Goal: Check status: Check status

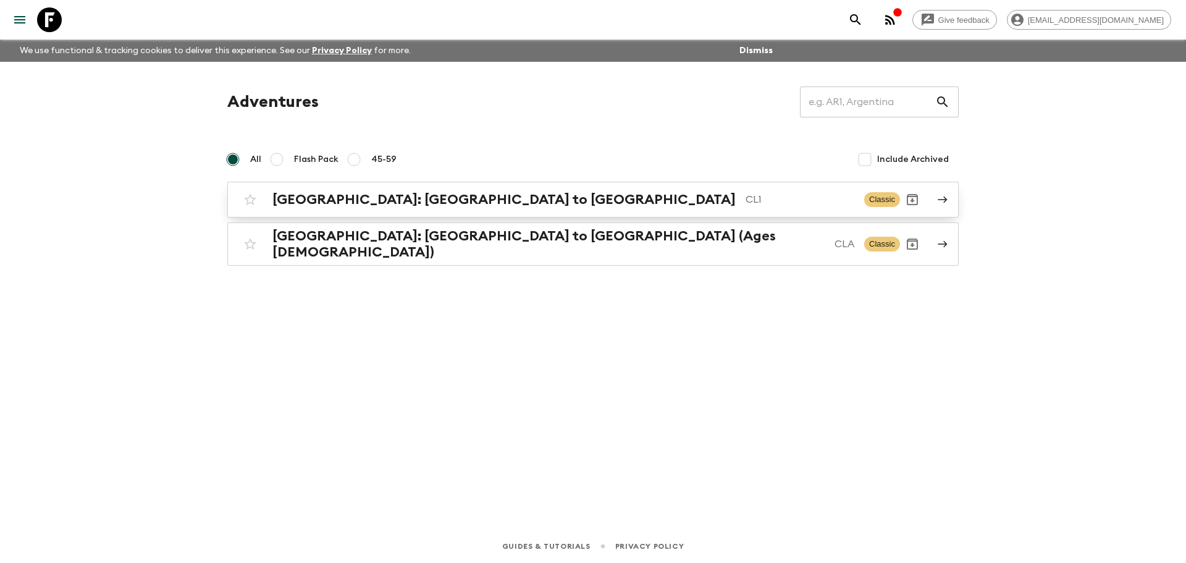
click at [481, 207] on div "[GEOGRAPHIC_DATA]: [GEOGRAPHIC_DATA] to [GEOGRAPHIC_DATA] CL1" at bounding box center [563, 199] width 582 height 16
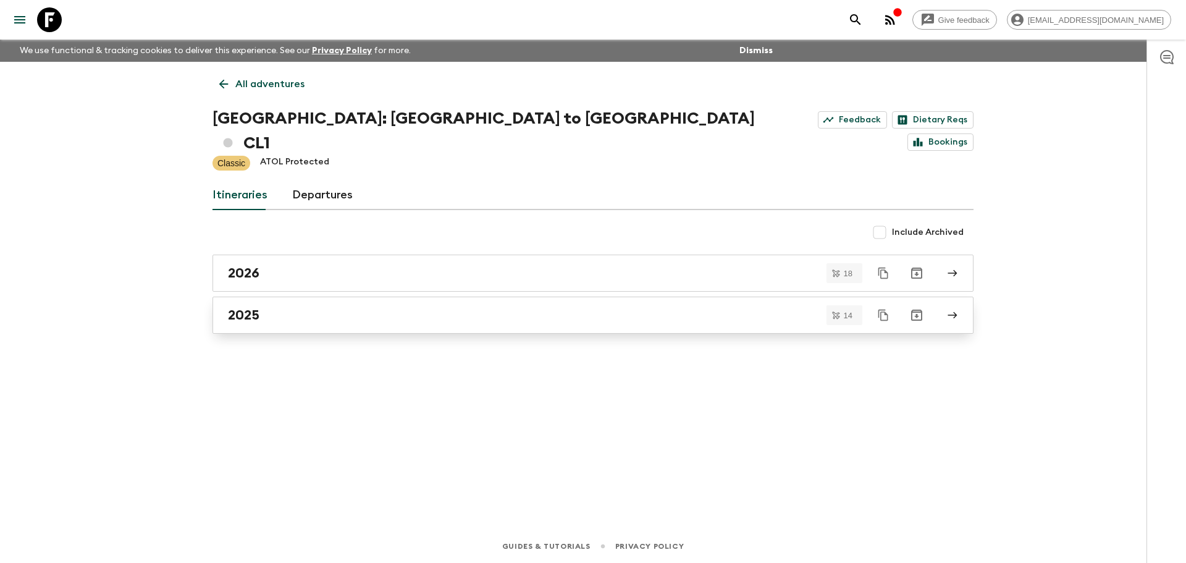
click at [290, 307] on div "2025" at bounding box center [581, 315] width 707 height 16
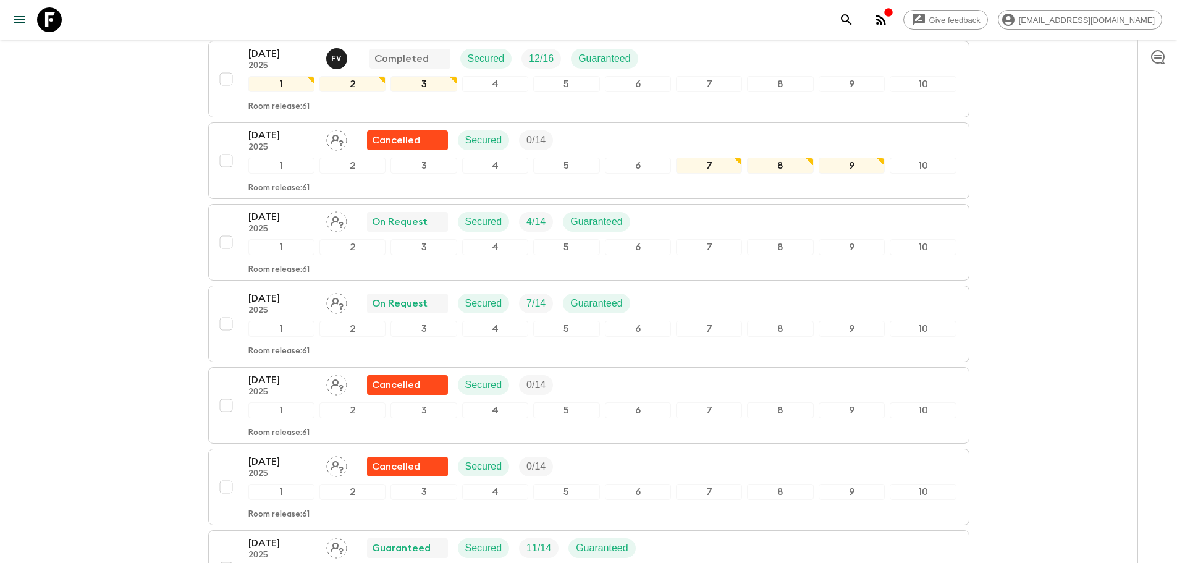
scroll to position [371, 0]
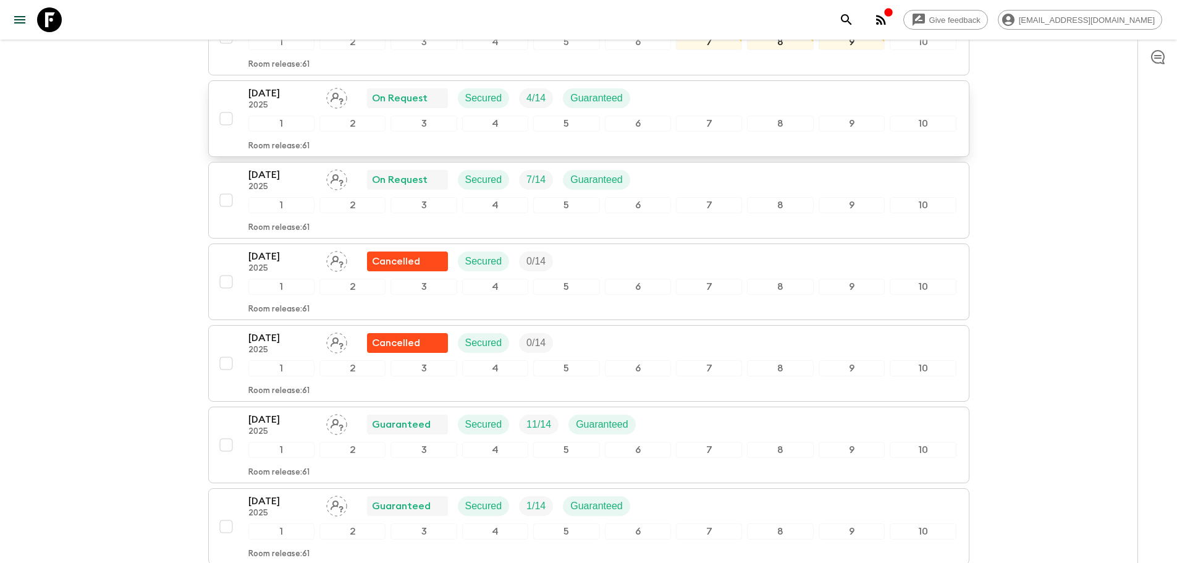
click at [311, 101] on p "2025" at bounding box center [282, 106] width 68 height 10
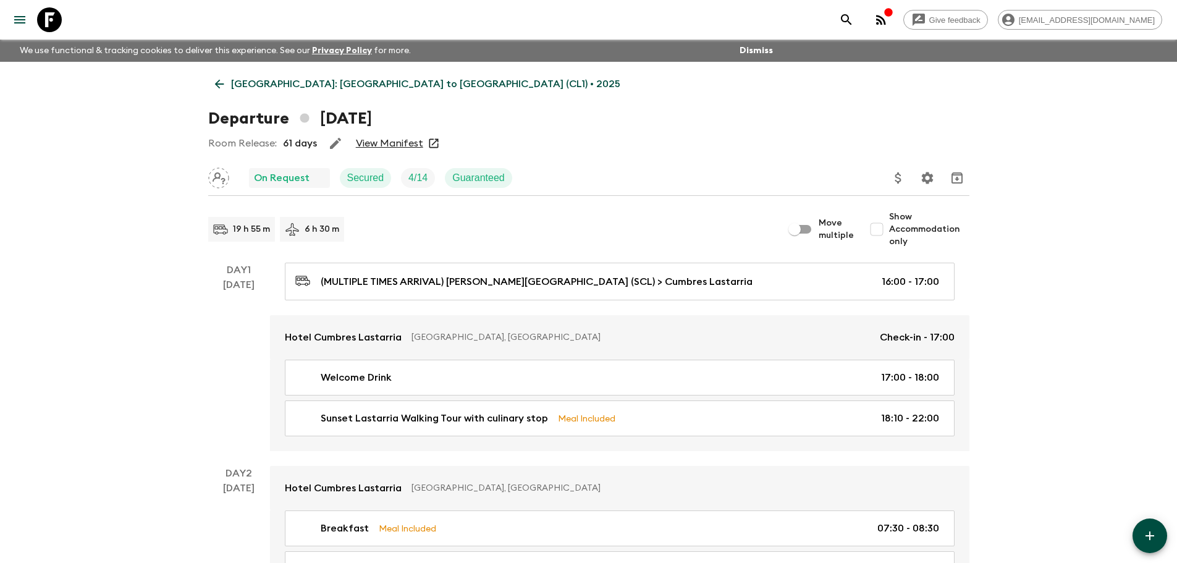
click at [392, 143] on link "View Manifest" at bounding box center [389, 143] width 67 height 12
